Goal: Task Accomplishment & Management: Manage account settings

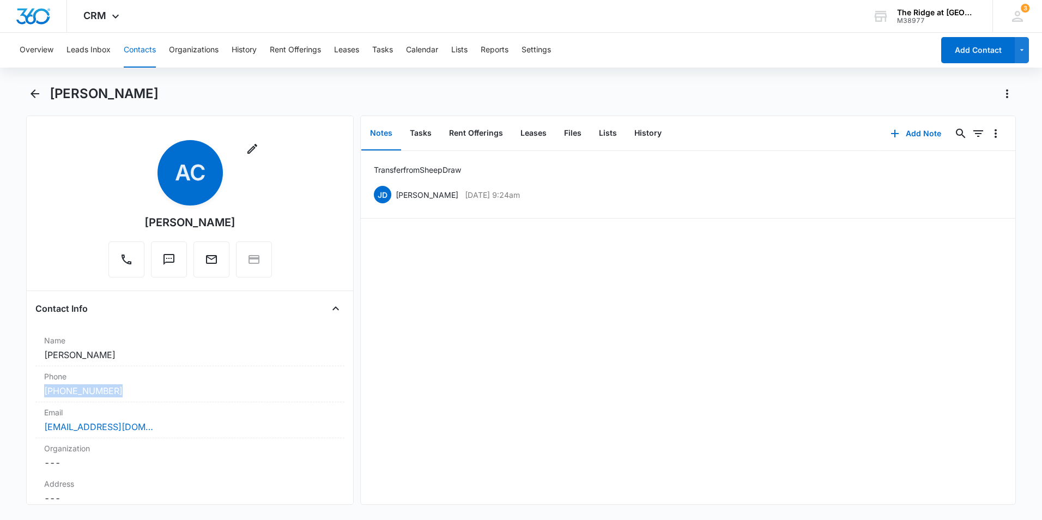
click at [137, 46] on button "Contacts" at bounding box center [140, 50] width 32 height 35
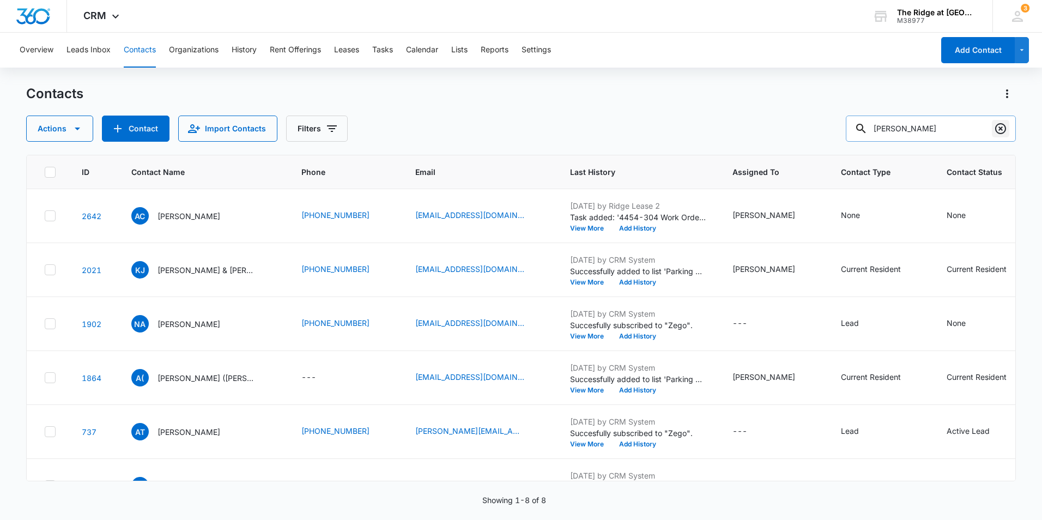
click at [996, 130] on icon "Clear" at bounding box center [1000, 128] width 11 height 11
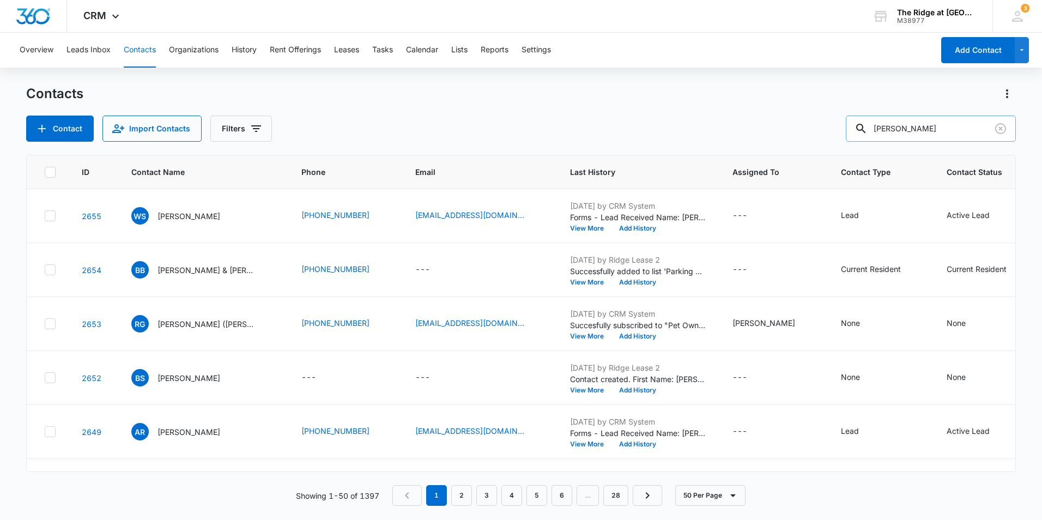
type input "[PERSON_NAME]"
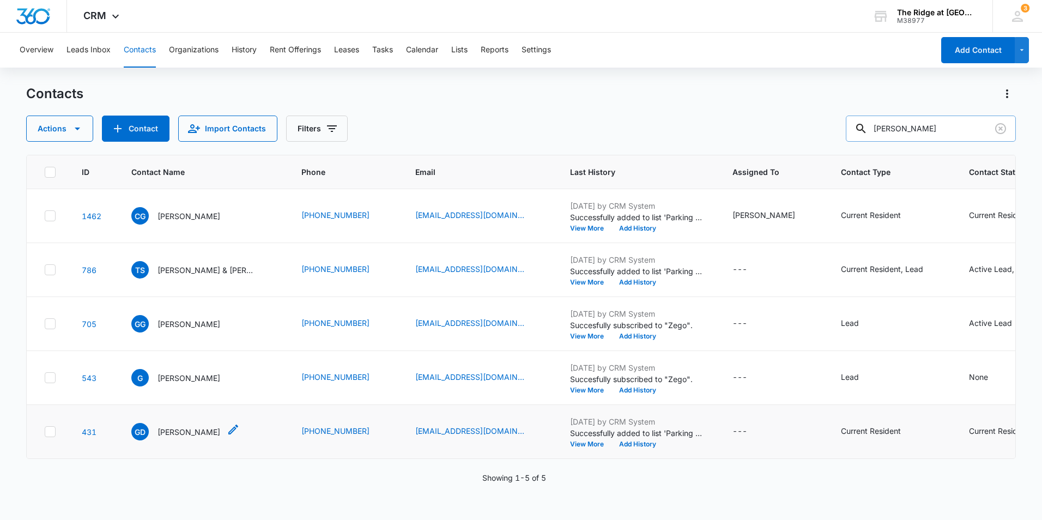
click at [188, 433] on p "[PERSON_NAME]" at bounding box center [188, 431] width 63 height 11
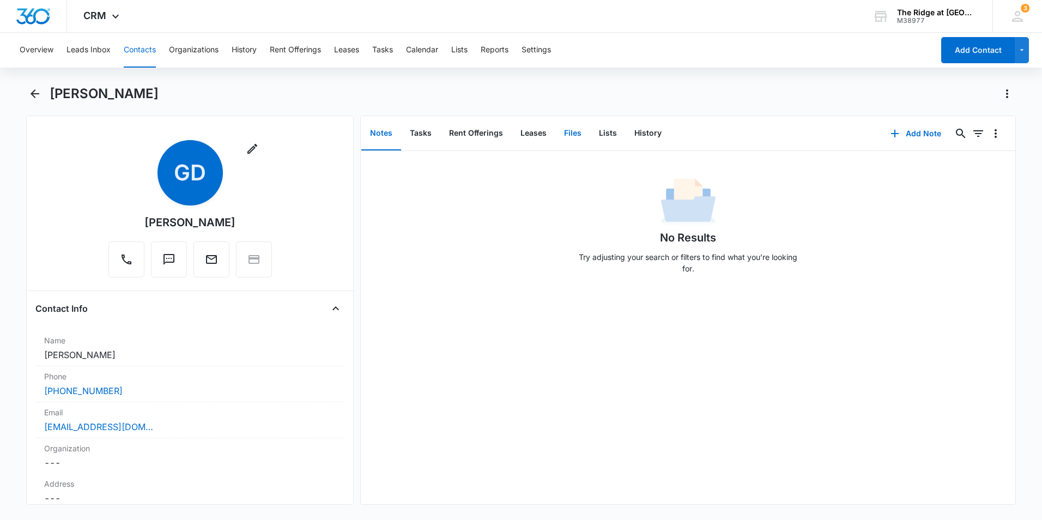
click at [569, 135] on button "Files" at bounding box center [572, 134] width 35 height 34
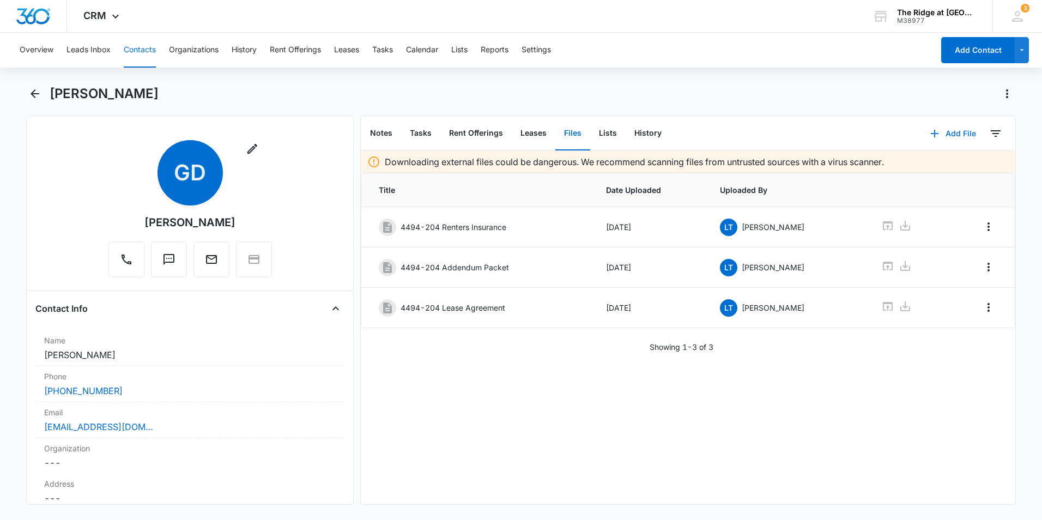
click at [938, 134] on button "Add File" at bounding box center [953, 133] width 68 height 26
click at [929, 165] on div "Upload Files" at bounding box center [939, 169] width 44 height 8
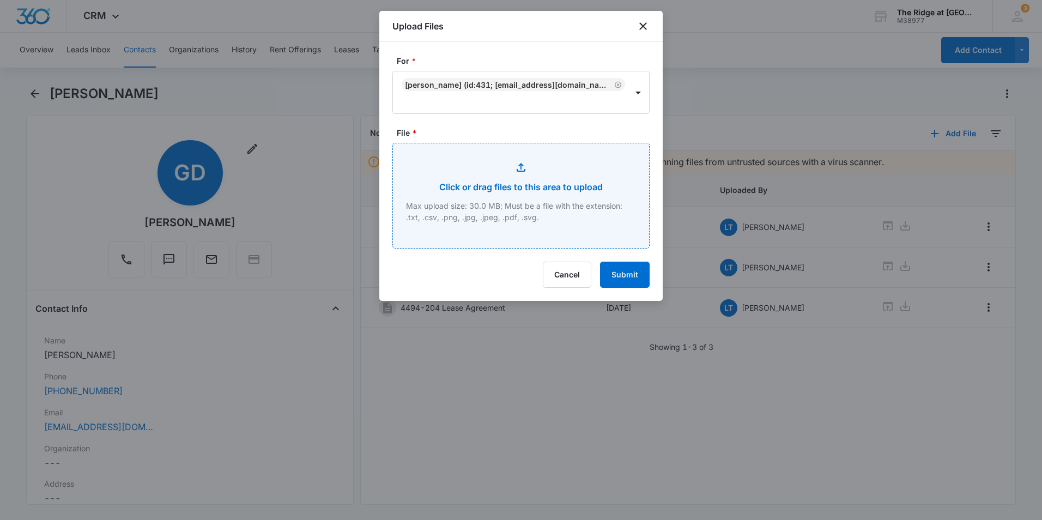
click at [530, 187] on input "File *" at bounding box center [521, 195] width 256 height 105
type input "C:\fakepath\4494-204 Renewal and Parking.pdf"
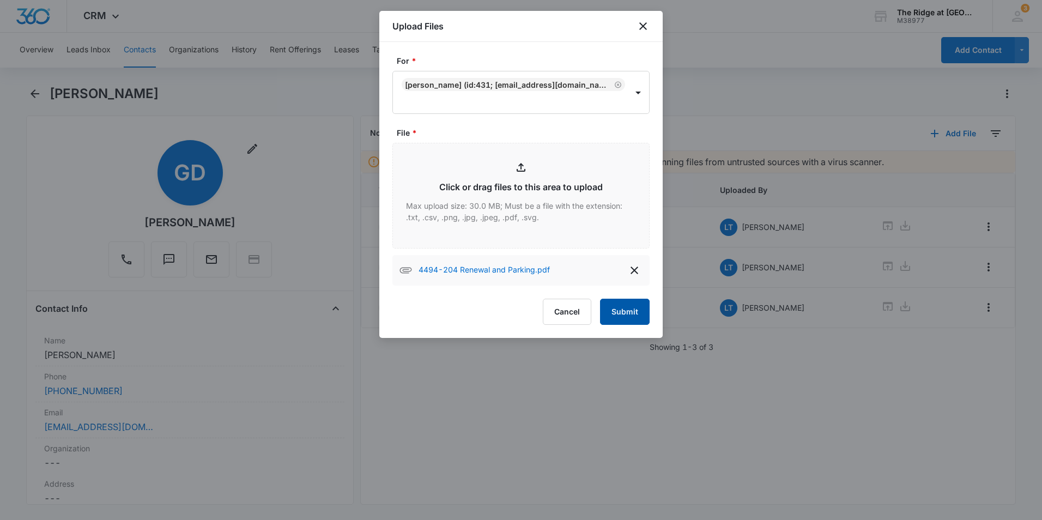
click at [622, 309] on button "Submit" at bounding box center [625, 312] width 50 height 26
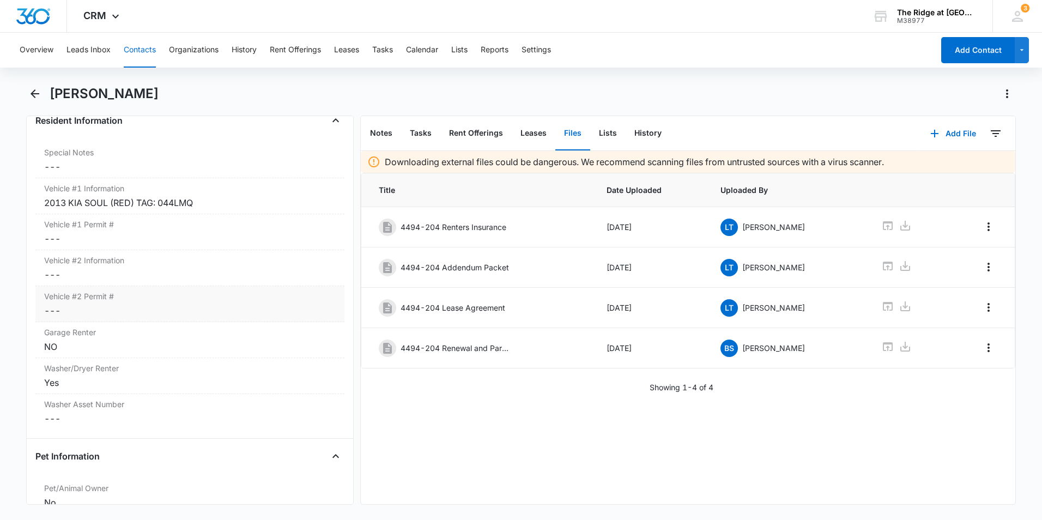
scroll to position [1026, 0]
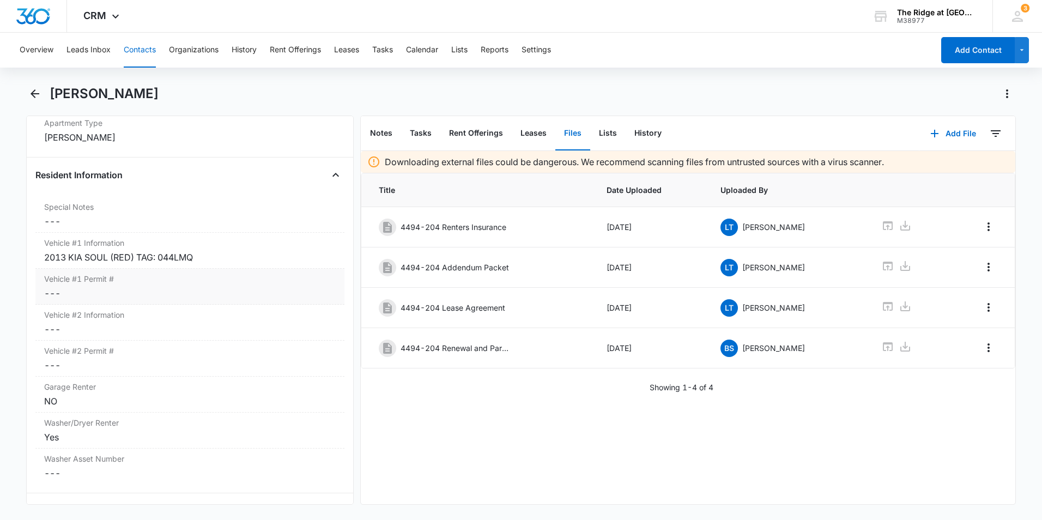
click at [136, 290] on dd "Cancel Save Changes ---" at bounding box center [190, 293] width 292 height 13
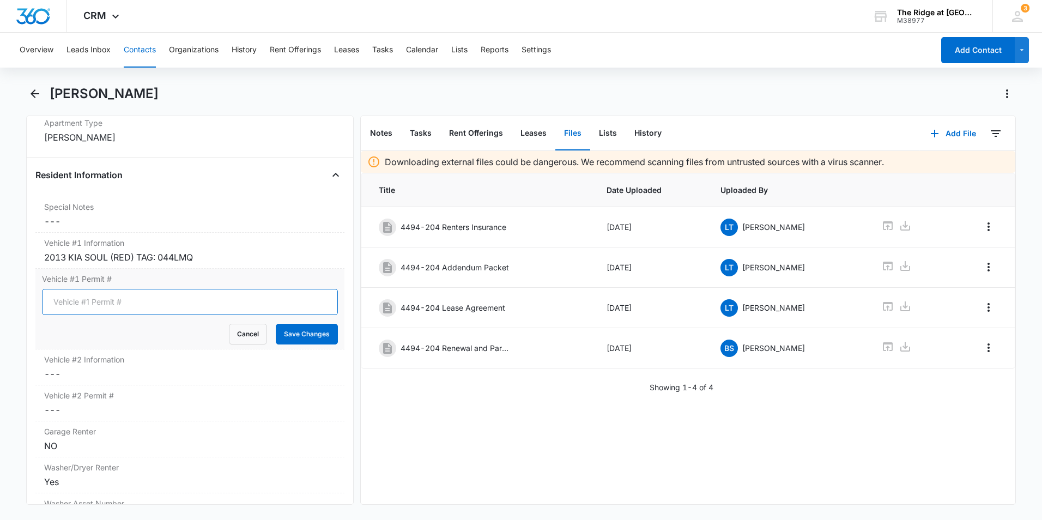
click at [132, 301] on input "Vehicle #1 Permit #" at bounding box center [190, 302] width 296 height 26
type input "01093"
click at [314, 327] on button "Save Changes" at bounding box center [307, 334] width 62 height 21
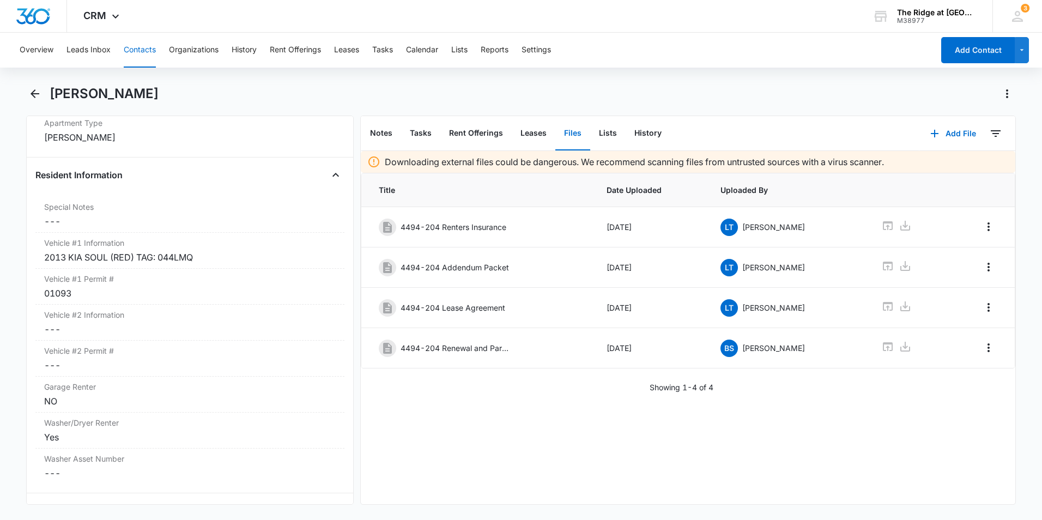
click at [149, 52] on button "Contacts" at bounding box center [140, 50] width 32 height 35
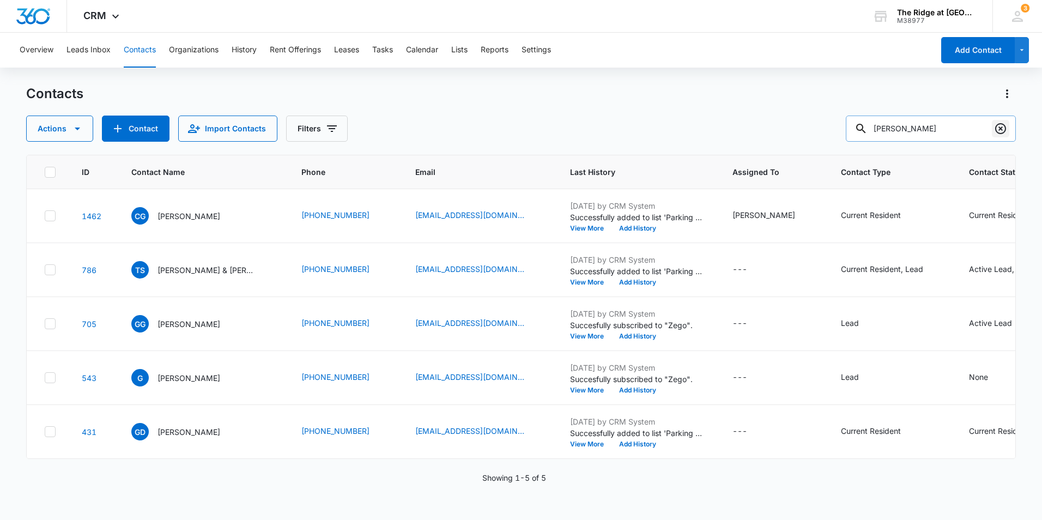
click at [1000, 131] on icon "Clear" at bounding box center [1000, 128] width 13 height 13
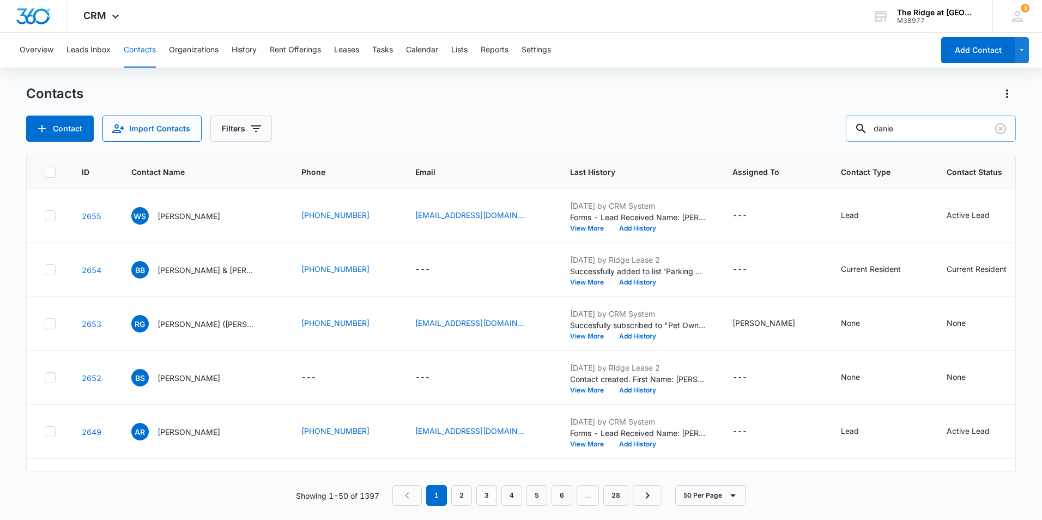
type input "danie"
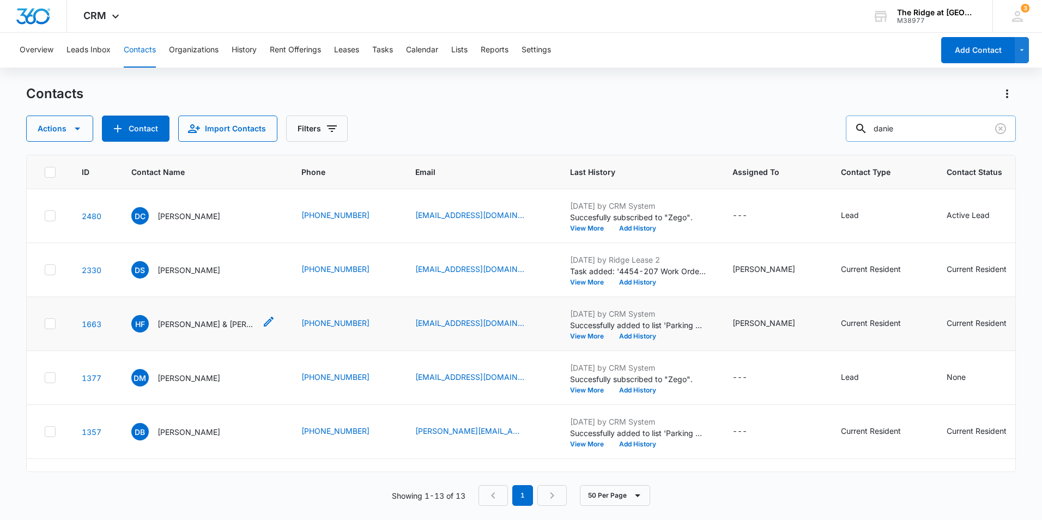
click at [228, 328] on p "[PERSON_NAME] & [PERSON_NAME]" at bounding box center [206, 323] width 98 height 11
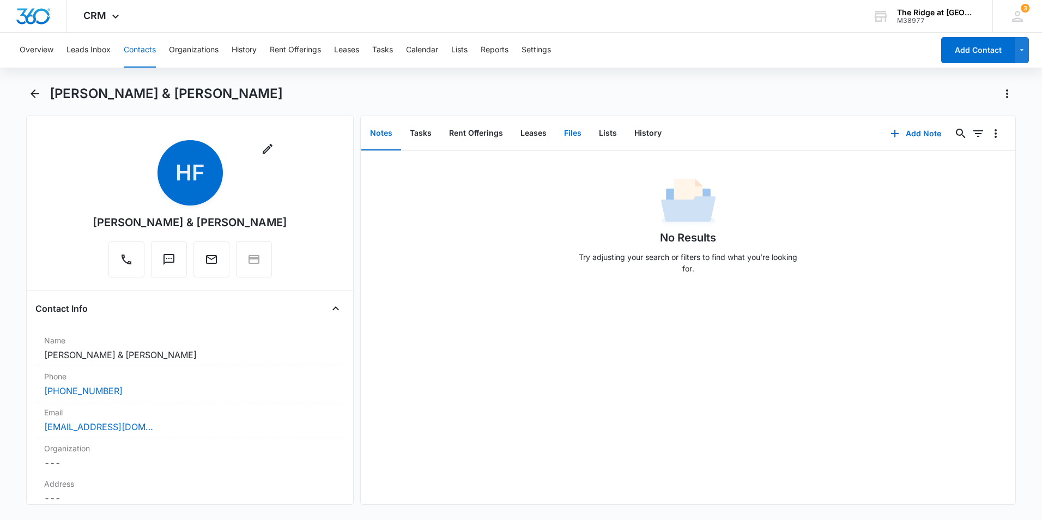
click at [561, 132] on button "Files" at bounding box center [572, 134] width 35 height 34
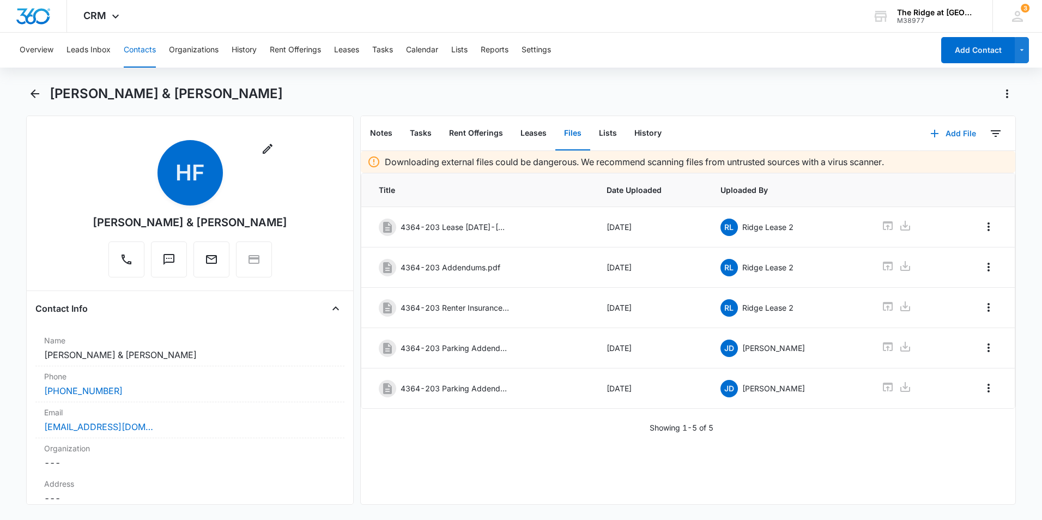
click at [955, 136] on button "Add File" at bounding box center [953, 133] width 68 height 26
click at [932, 162] on button "Upload Files" at bounding box center [944, 168] width 83 height 16
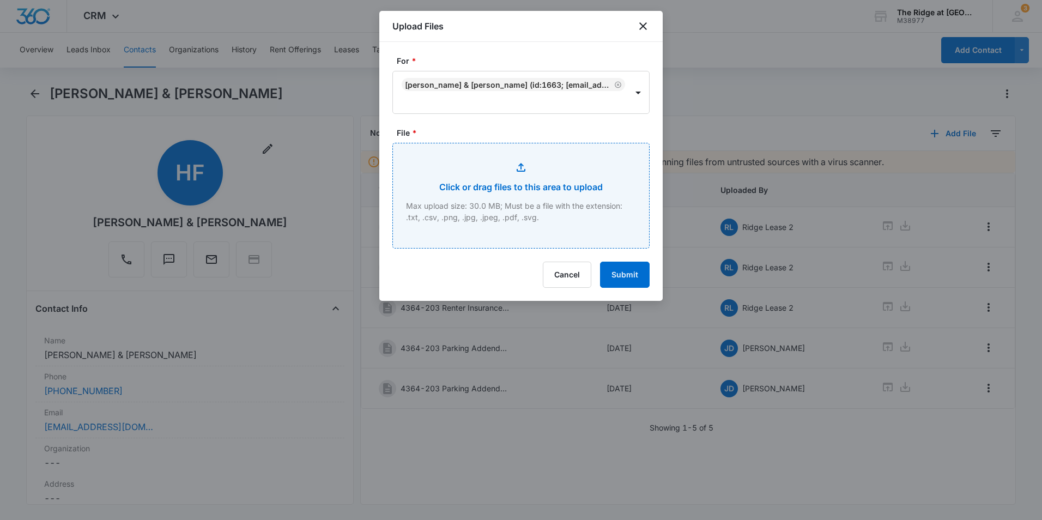
click at [555, 157] on input "File *" at bounding box center [521, 195] width 256 height 105
type input "C:\fakepath\4364-203 Garage Add.pdf"
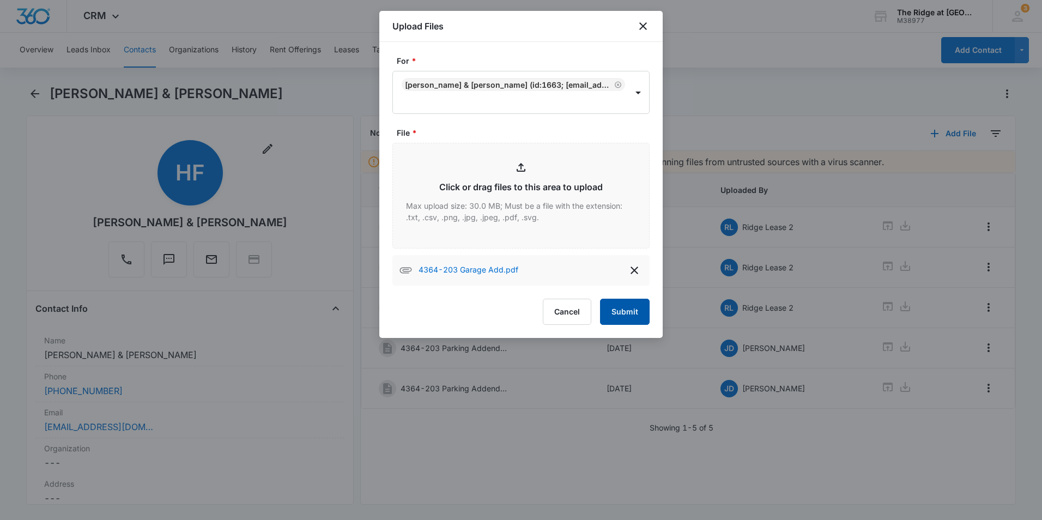
click at [632, 310] on button "Submit" at bounding box center [625, 312] width 50 height 26
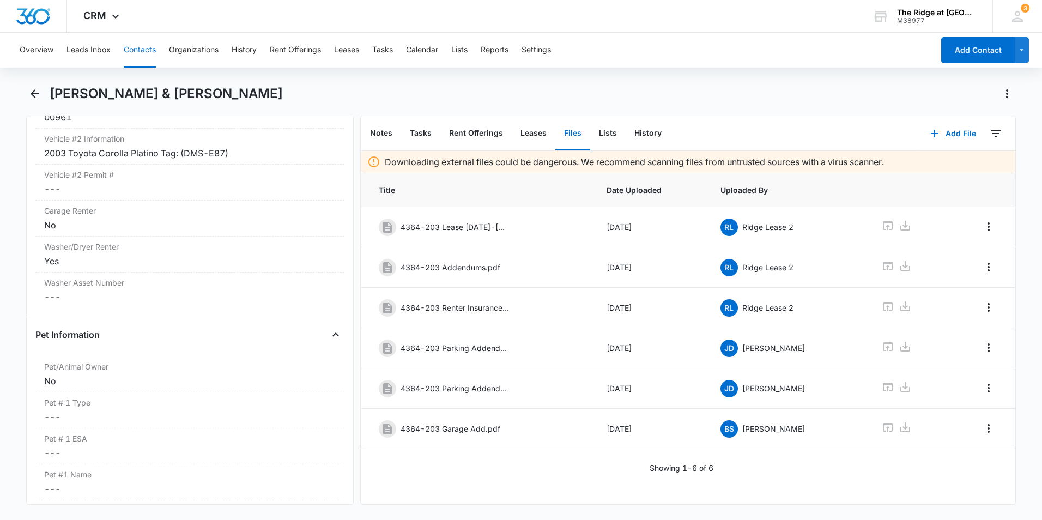
scroll to position [1151, 0]
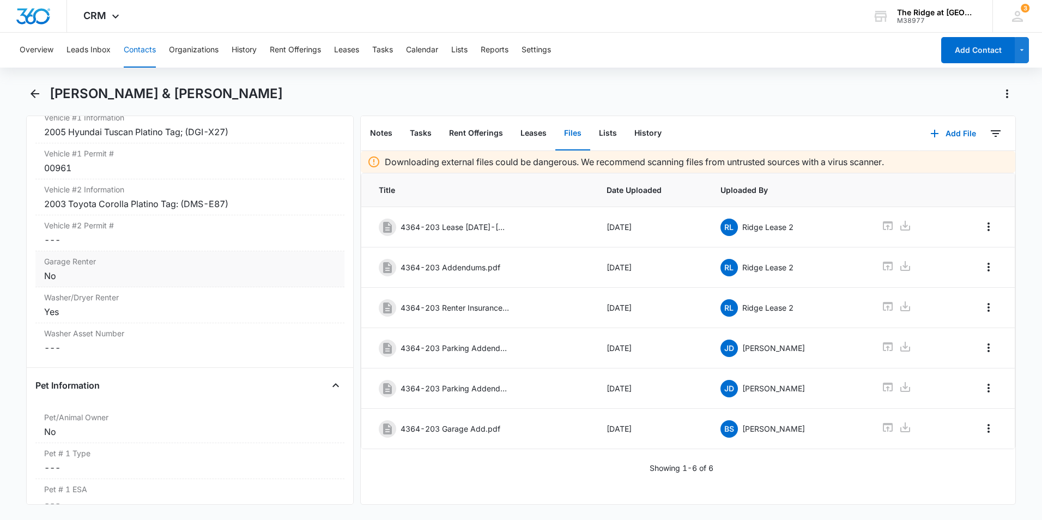
click at [166, 284] on div "Garage Renter Cancel Save Changes No" at bounding box center [189, 269] width 309 height 36
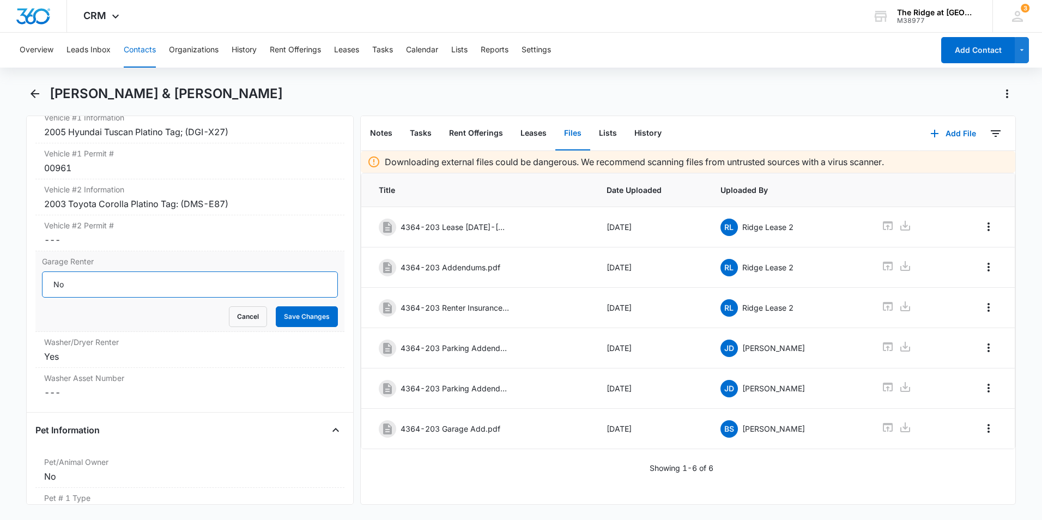
click at [77, 298] on input "No" at bounding box center [190, 284] width 296 height 26
drag, startPoint x: 149, startPoint y: 301, endPoint x: 31, endPoint y: 299, distance: 117.7
click at [31, 299] on div "Remove HF [PERSON_NAME] & [PERSON_NAME] Contact Info Name Cancel Save Changes […" at bounding box center [189, 310] width 327 height 389
type input "Yes 4364 #1 Detached Small $65.00"
click at [321, 327] on button "Save Changes" at bounding box center [307, 316] width 62 height 21
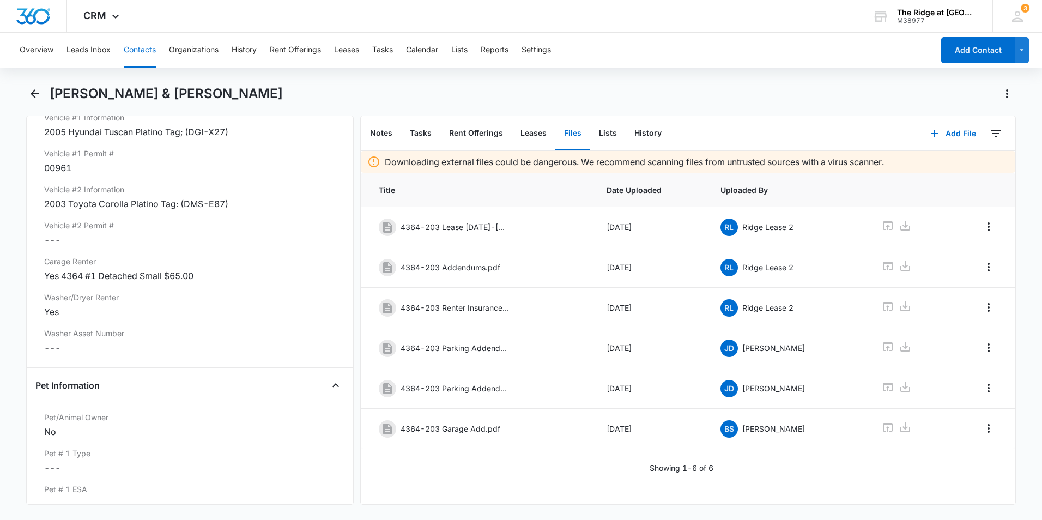
click at [148, 50] on button "Contacts" at bounding box center [140, 50] width 32 height 35
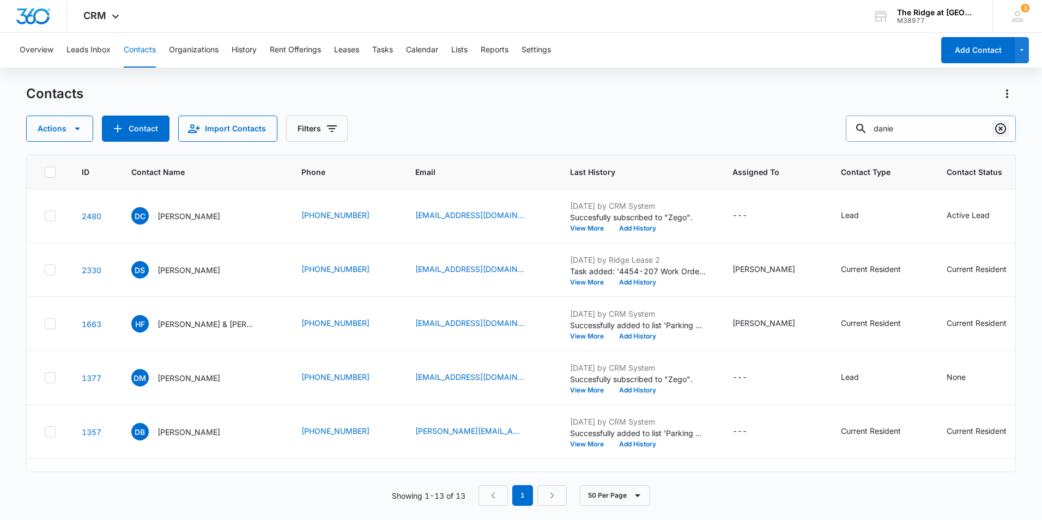
click at [998, 130] on icon "Clear" at bounding box center [1000, 128] width 13 height 13
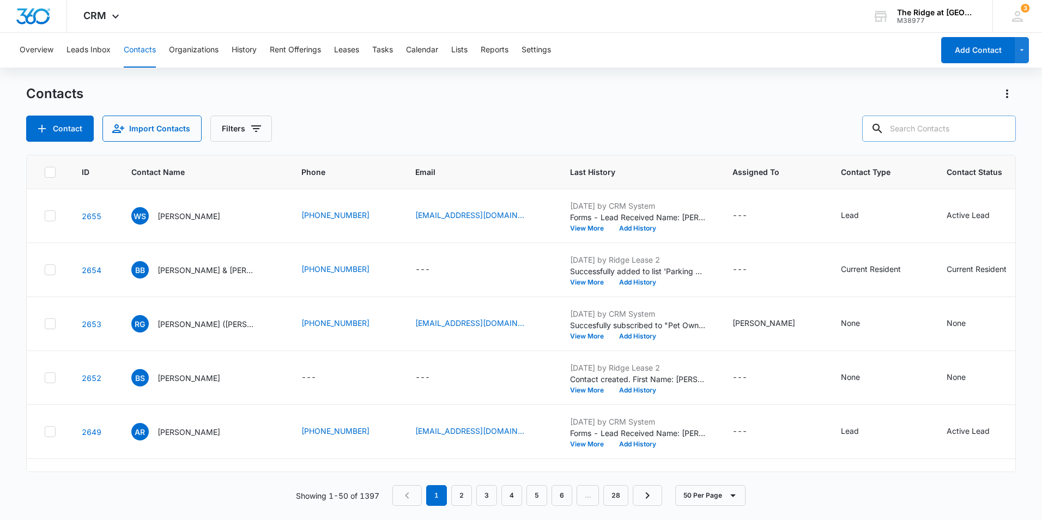
paste input "[PERSON_NAME] & [PERSON_NAME]"
type input "[PERSON_NAME] & [PERSON_NAME]"
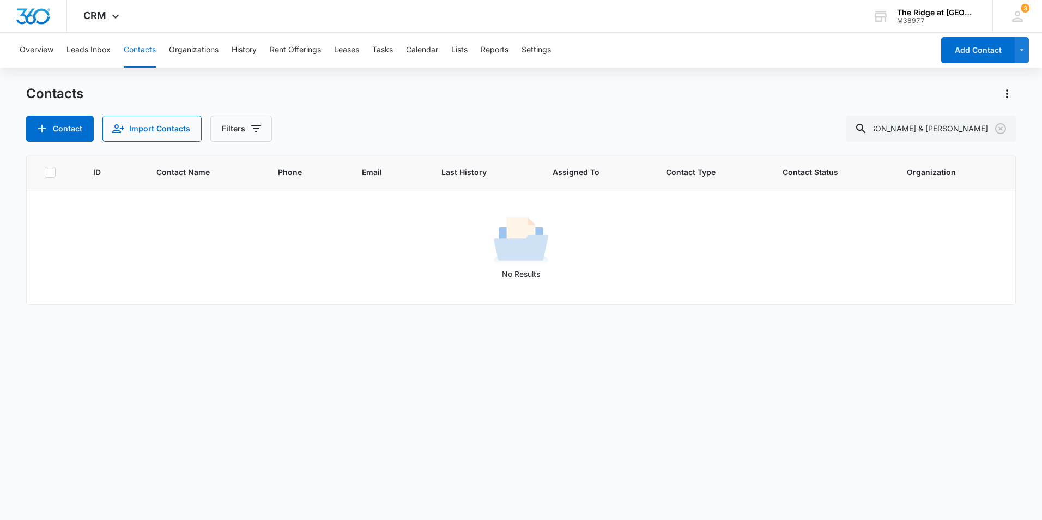
scroll to position [0, 0]
click at [1001, 129] on icon "Clear" at bounding box center [1000, 128] width 11 height 11
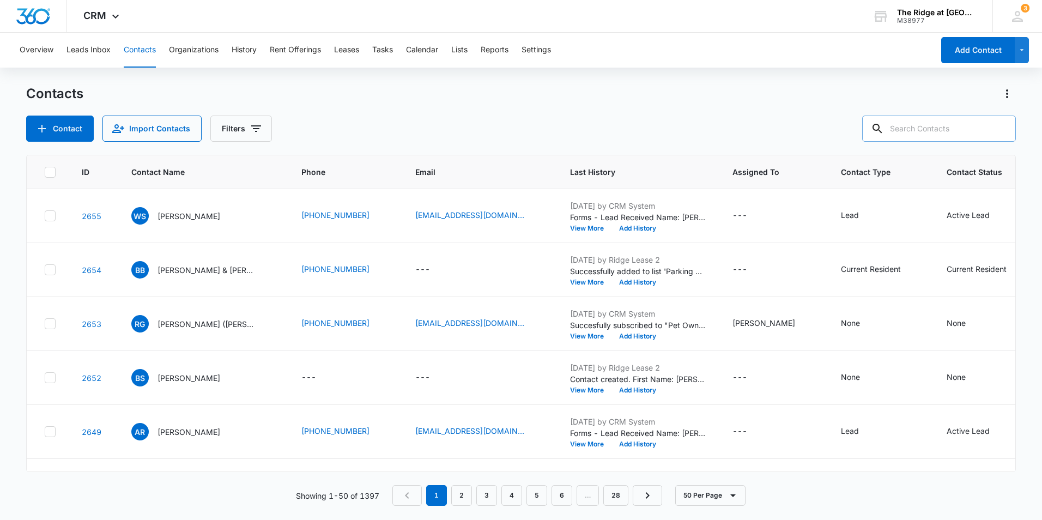
paste input "[PERSON_NAME] & [PERSON_NAME]"
type input "[PERSON_NAME] & [PERSON_NAME]"
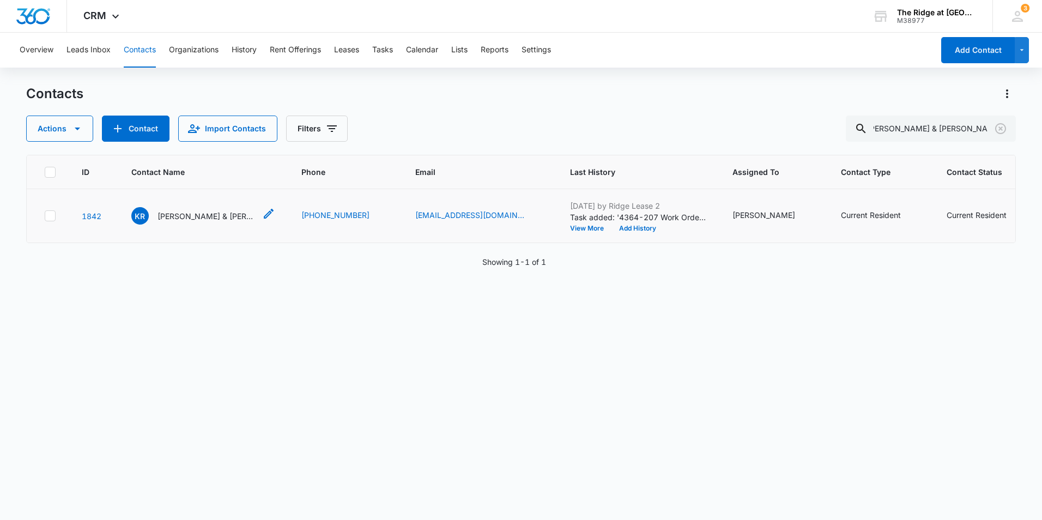
click at [175, 216] on p "[PERSON_NAME] & [PERSON_NAME]" at bounding box center [206, 215] width 98 height 11
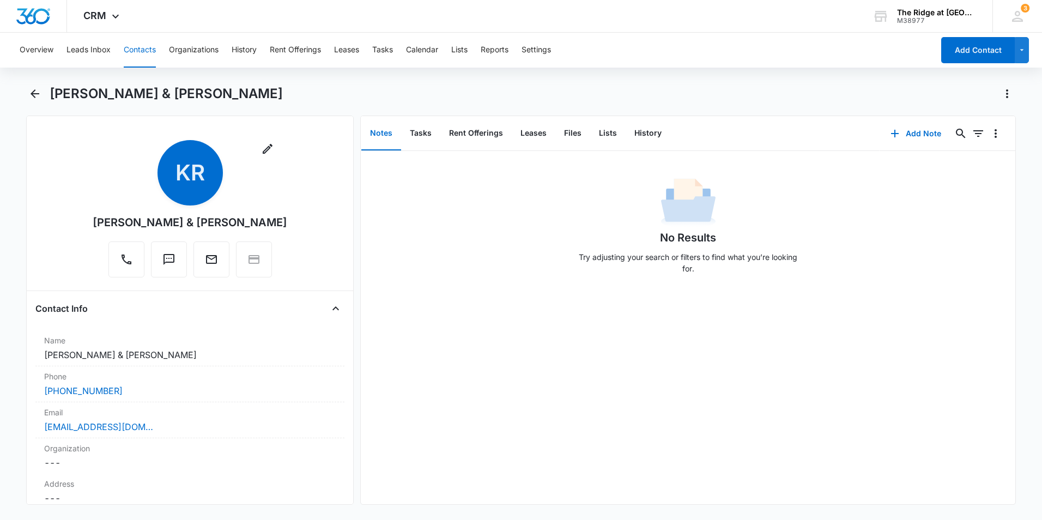
click at [145, 49] on button "Contacts" at bounding box center [140, 50] width 32 height 35
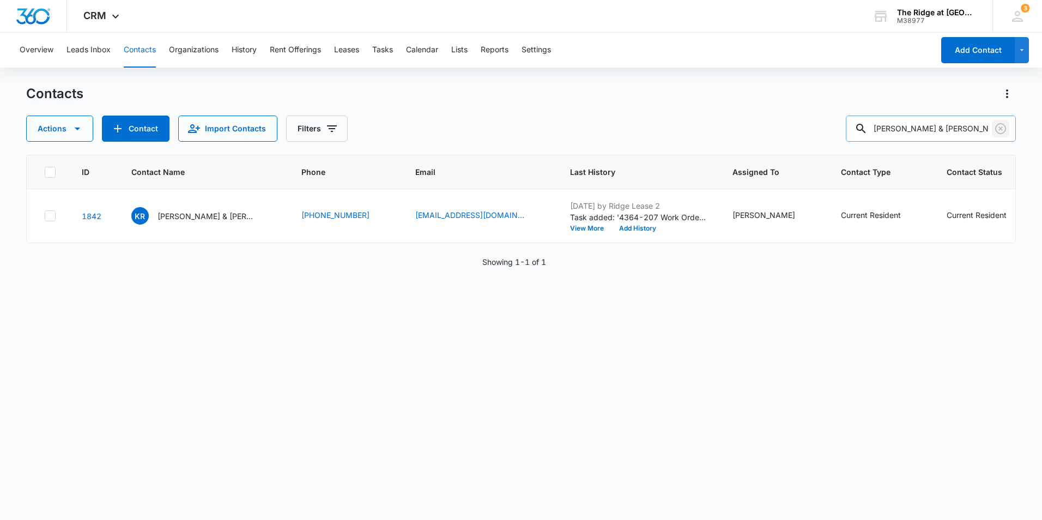
click at [995, 128] on icon "Clear" at bounding box center [1000, 128] width 13 height 13
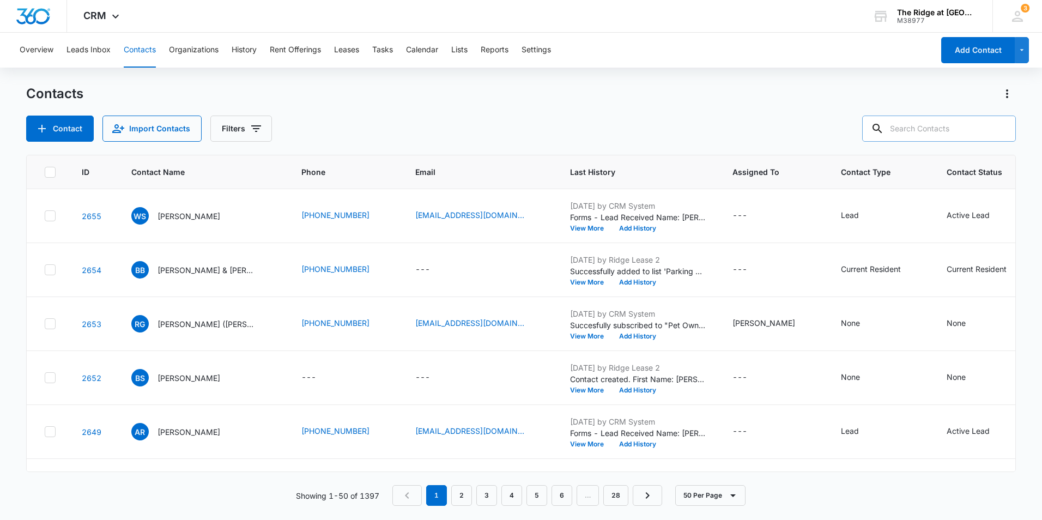
paste input "[PERSON_NAME] & [PERSON_NAME]"
type input "[PERSON_NAME] & [PERSON_NAME]"
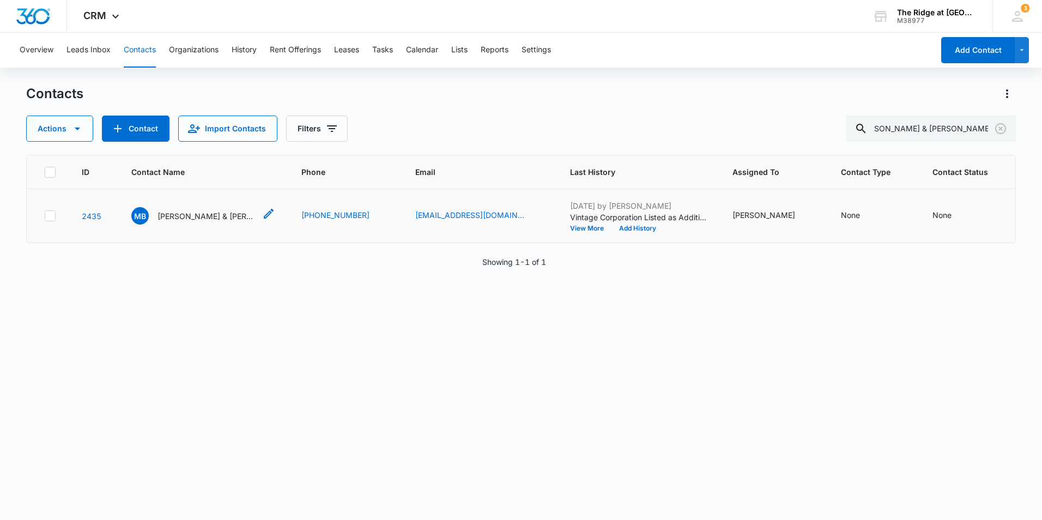
click at [205, 223] on div "MB [PERSON_NAME] & [PERSON_NAME]" at bounding box center [193, 215] width 124 height 17
